Goal: Information Seeking & Learning: Learn about a topic

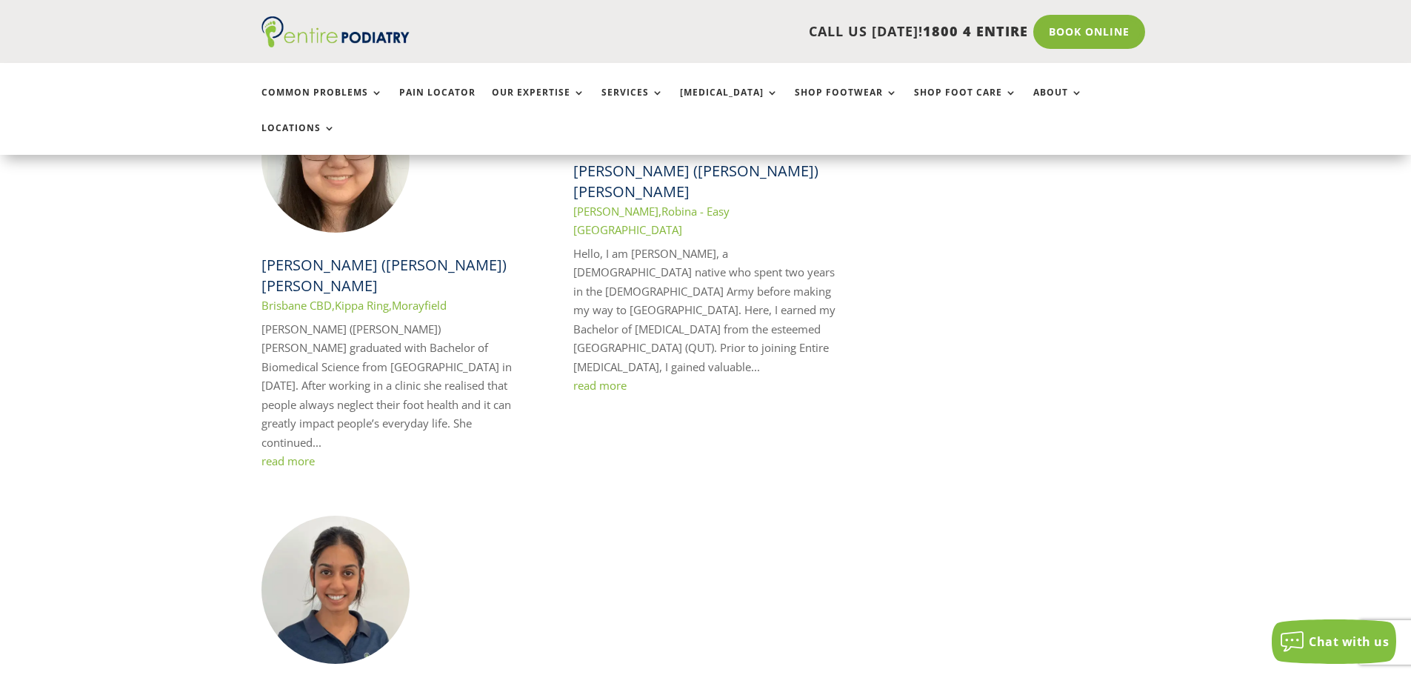
scroll to position [2548, 0]
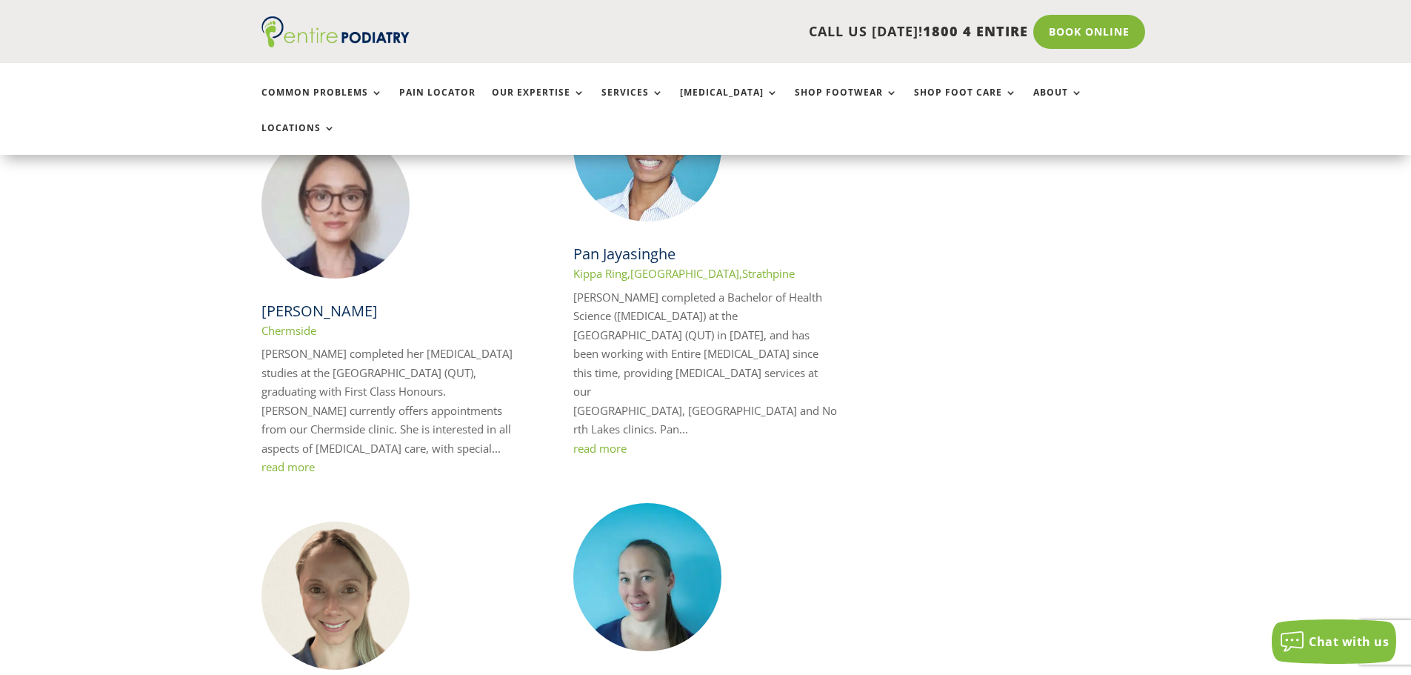
scroll to position [1126, 0]
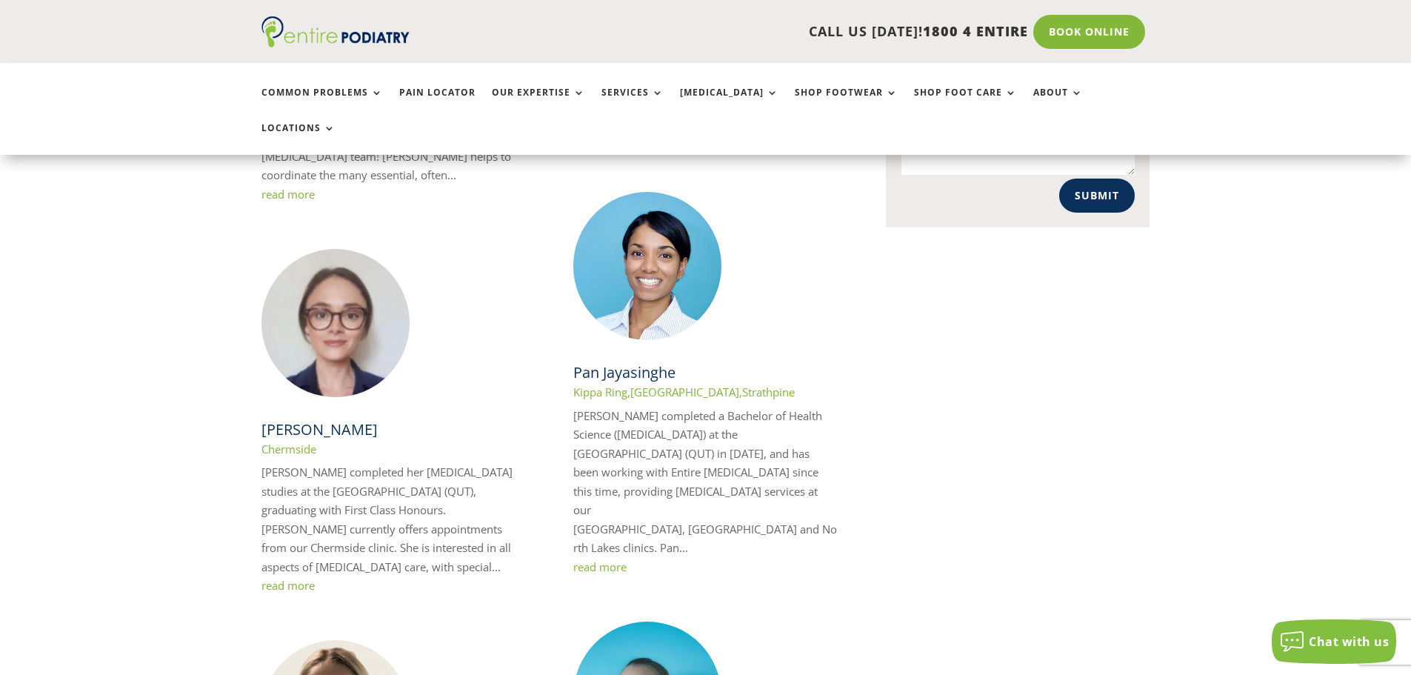
click at [289, 578] on link "read more" at bounding box center [287, 585] width 53 height 15
